Goal: Navigation & Orientation: Find specific page/section

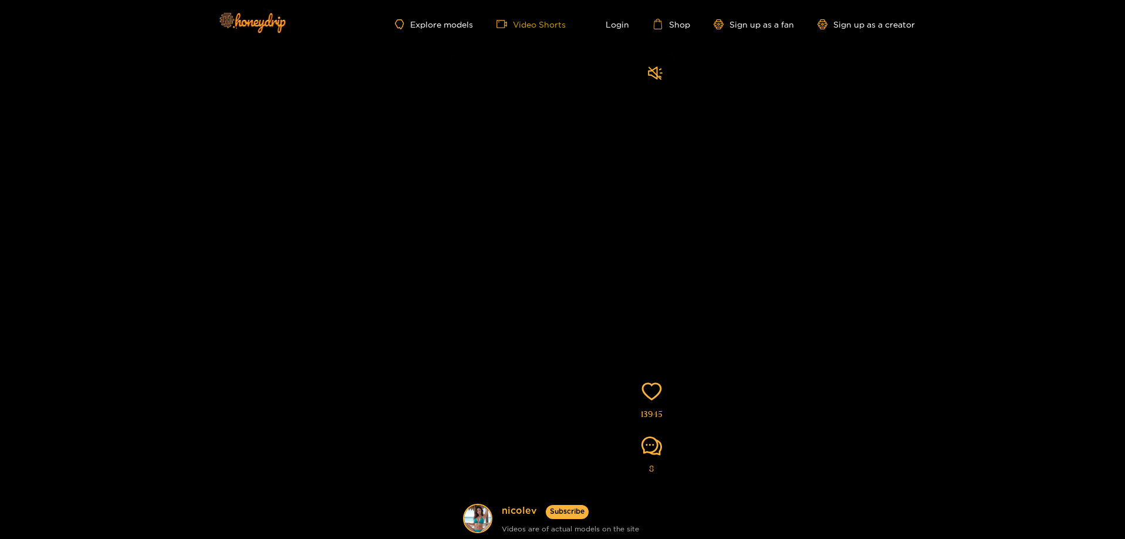
click at [523, 28] on link "Video Shorts" at bounding box center [530, 24] width 69 height 11
click at [248, 19] on img at bounding box center [252, 22] width 82 height 49
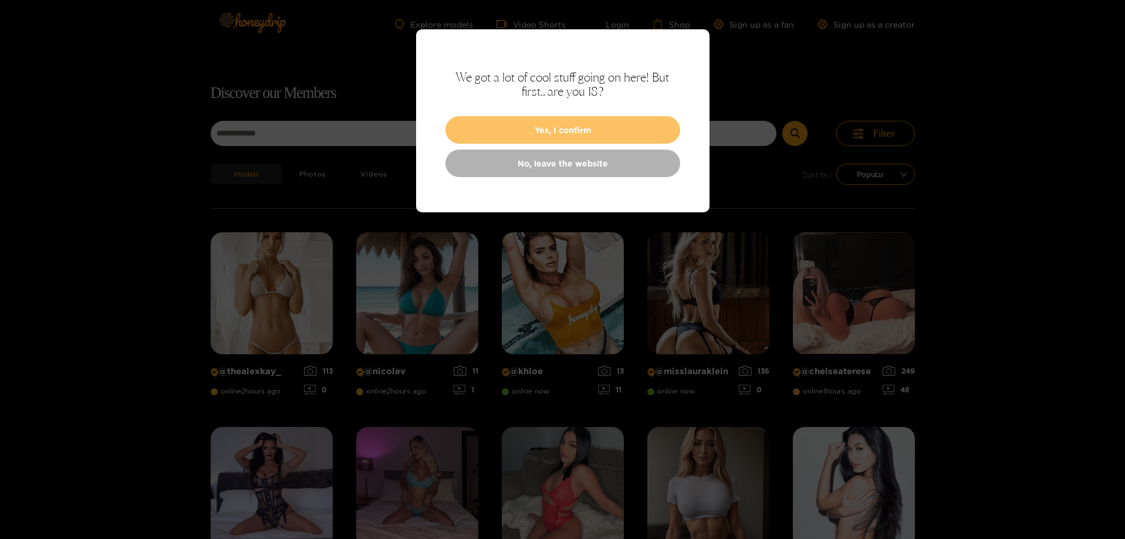
click at [577, 131] on button "Yes, I confirm" at bounding box center [562, 130] width 235 height 28
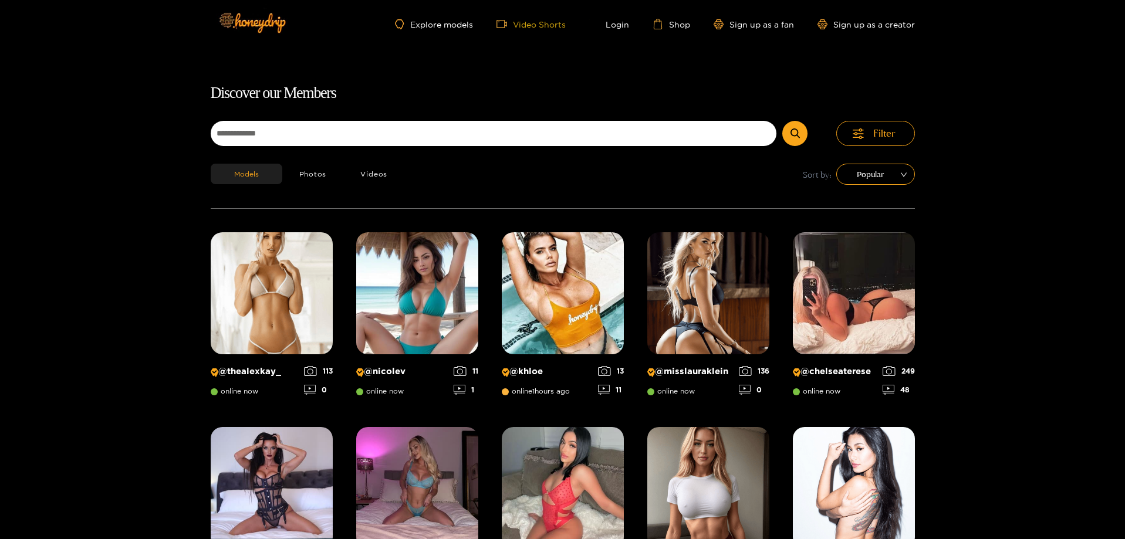
click at [526, 25] on link "Video Shorts" at bounding box center [530, 24] width 69 height 11
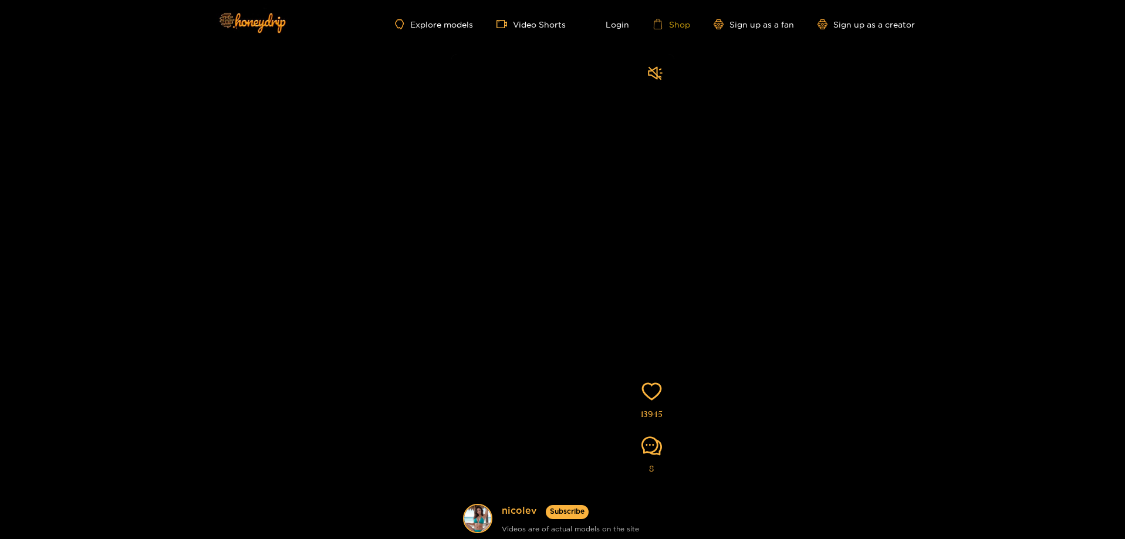
click at [680, 25] on link "Shop" at bounding box center [671, 24] width 38 height 11
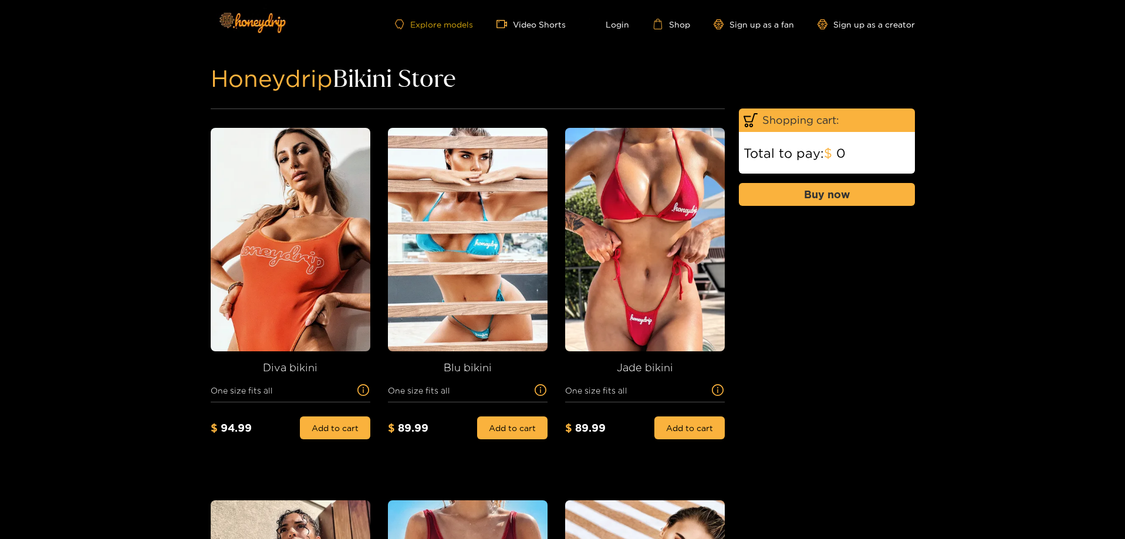
click at [454, 25] on link "Explore models" at bounding box center [433, 24] width 77 height 10
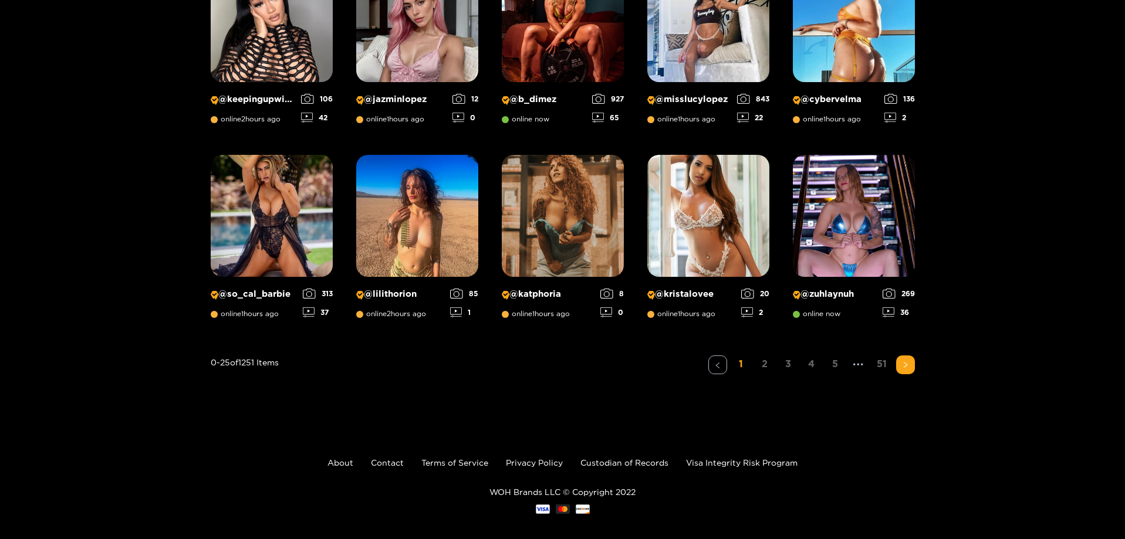
scroll to position [867, 0]
